Goal: Information Seeking & Learning: Find specific fact

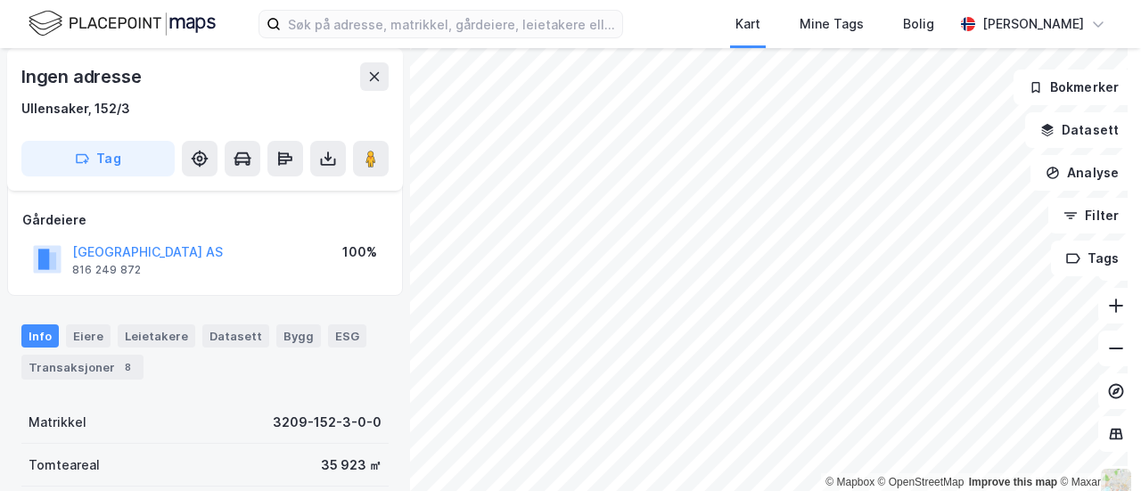
scroll to position [178, 0]
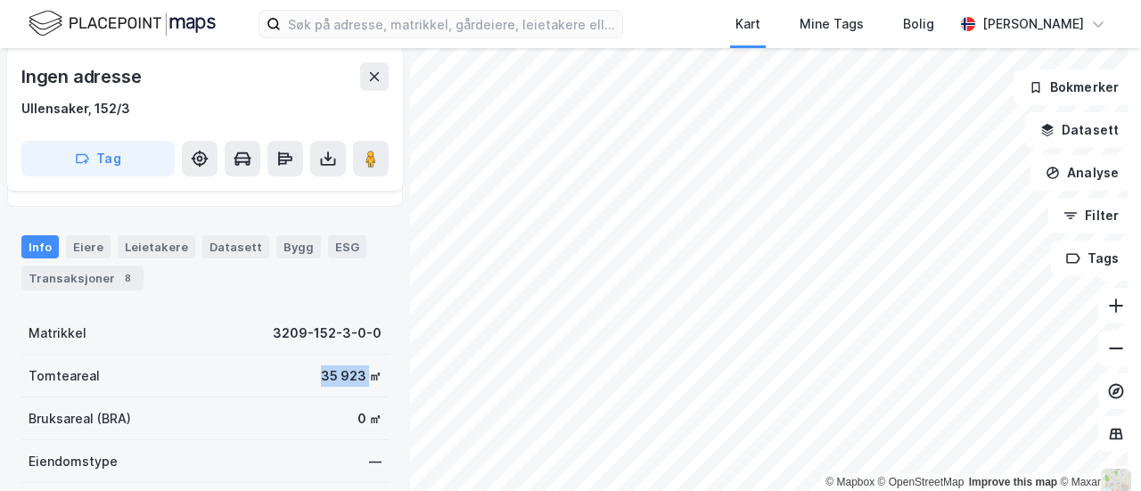
drag, startPoint x: 357, startPoint y: 376, endPoint x: 297, endPoint y: 374, distance: 59.8
click at [297, 374] on div "Tomteareal 35 923 ㎡" at bounding box center [204, 376] width 367 height 43
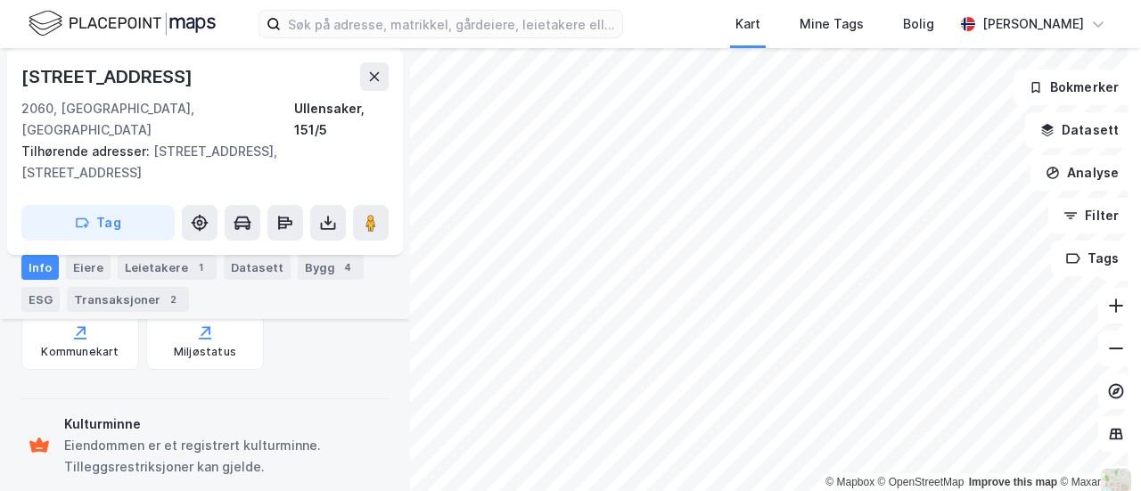
scroll to position [613, 0]
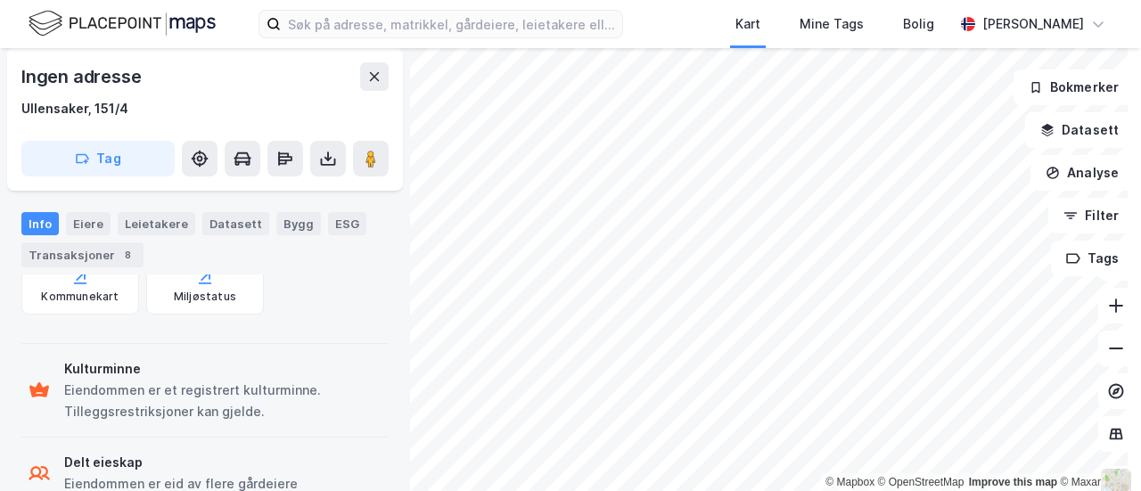
scroll to position [346, 0]
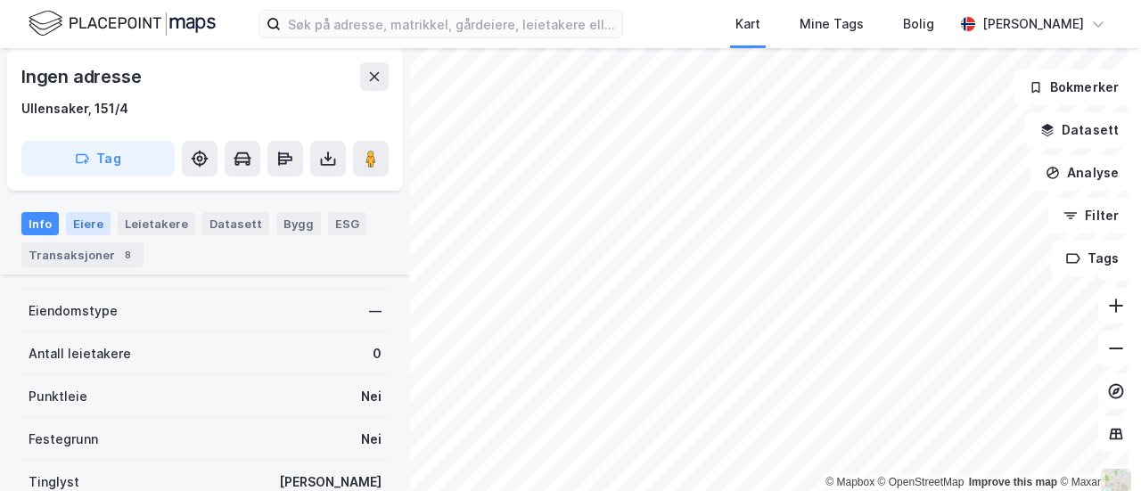
click at [87, 217] on div "Eiere" at bounding box center [88, 223] width 45 height 23
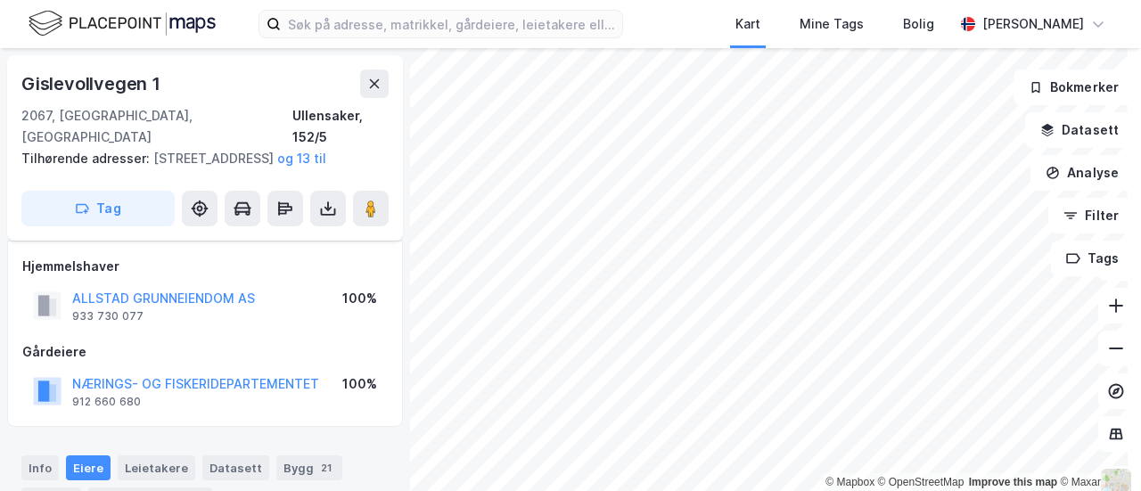
scroll to position [78, 0]
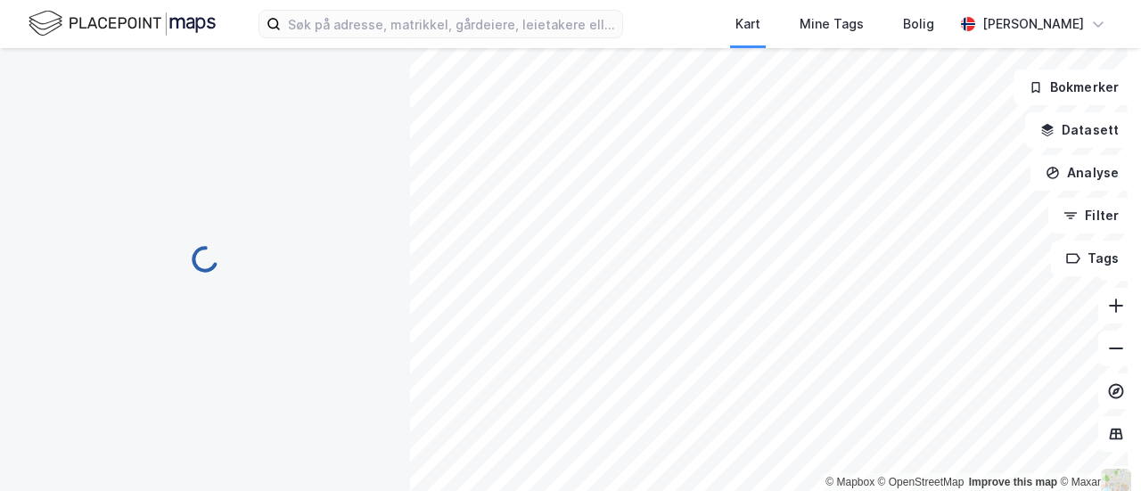
scroll to position [78, 0]
